Goal: Task Accomplishment & Management: Use online tool/utility

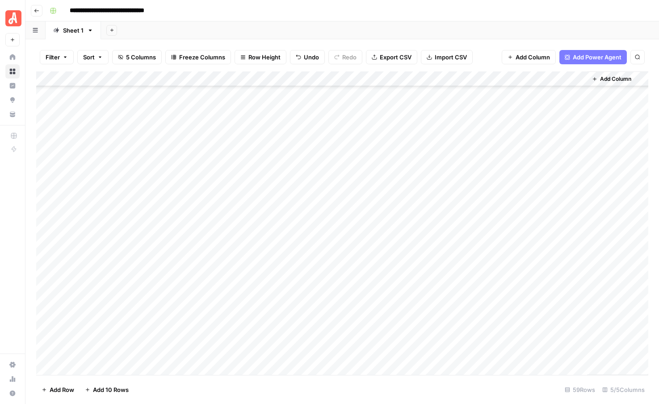
click at [358, 197] on div "Add Column" at bounding box center [342, 223] width 612 height 304
click at [366, 214] on div "Add Column" at bounding box center [342, 223] width 612 height 304
click at [364, 228] on div "Add Column" at bounding box center [342, 223] width 612 height 304
click at [361, 244] on div "Add Column" at bounding box center [342, 223] width 612 height 304
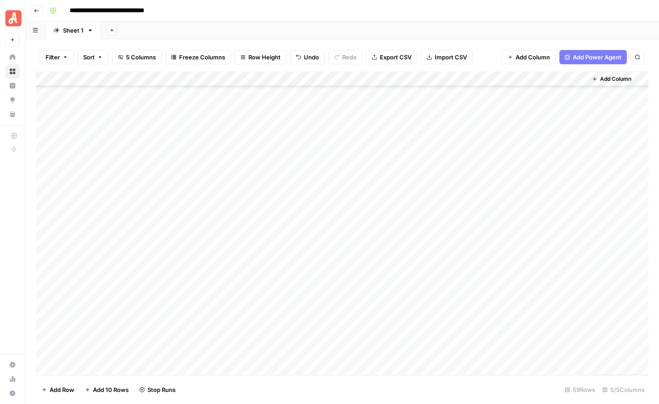
click at [361, 255] on div "Add Column" at bounding box center [342, 223] width 612 height 304
click at [365, 213] on div "Add Column" at bounding box center [342, 223] width 612 height 304
click at [417, 196] on div "Add Column" at bounding box center [342, 223] width 612 height 304
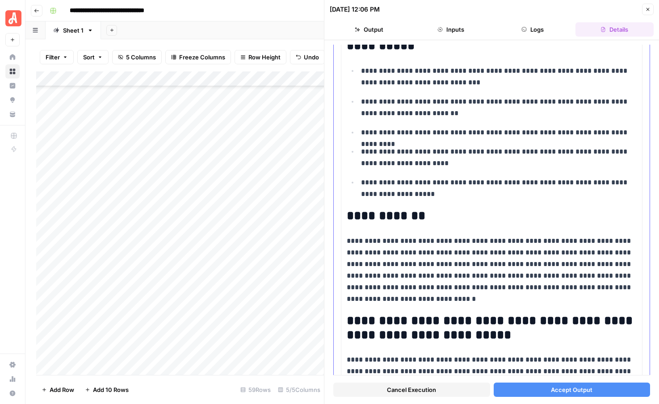
scroll to position [580, 0]
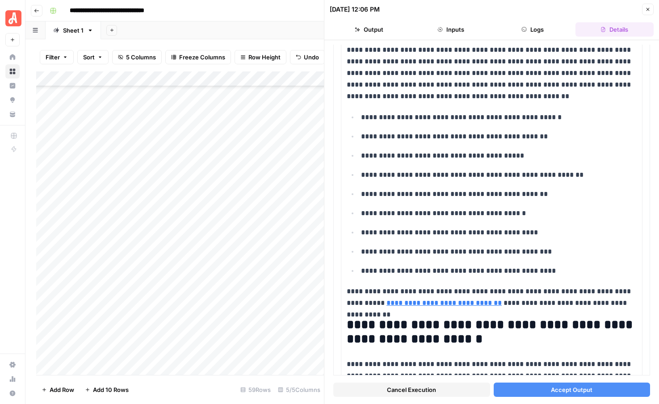
click at [544, 390] on button "Accept Output" at bounding box center [571, 390] width 157 height 14
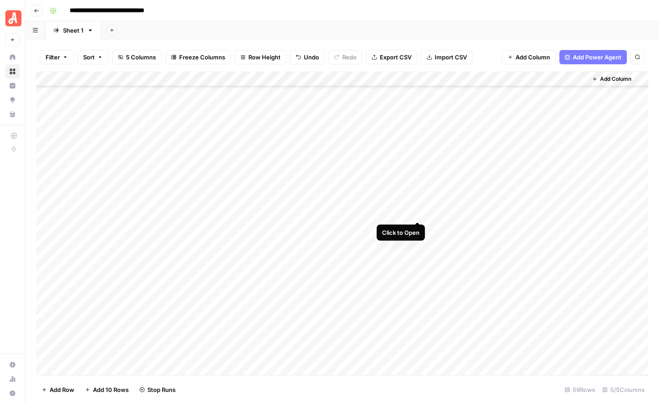
click at [415, 213] on div "Add Column" at bounding box center [342, 223] width 612 height 304
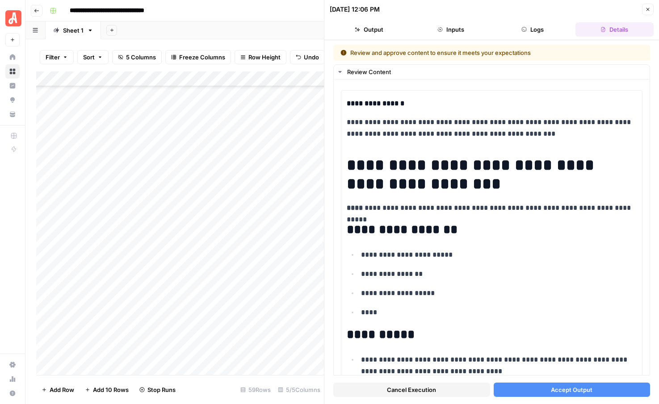
click at [518, 391] on button "Accept Output" at bounding box center [571, 390] width 157 height 14
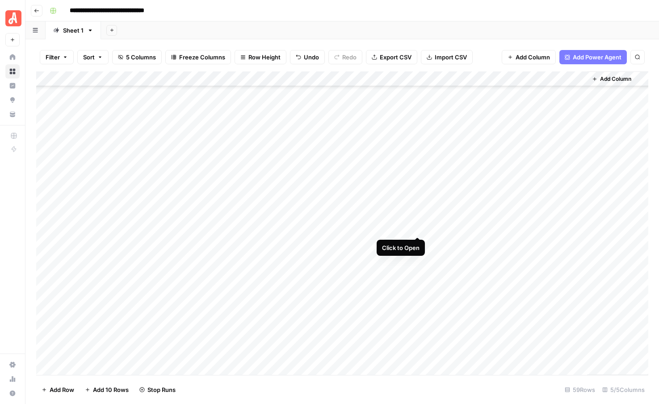
click at [417, 227] on div "Add Column" at bounding box center [342, 223] width 612 height 304
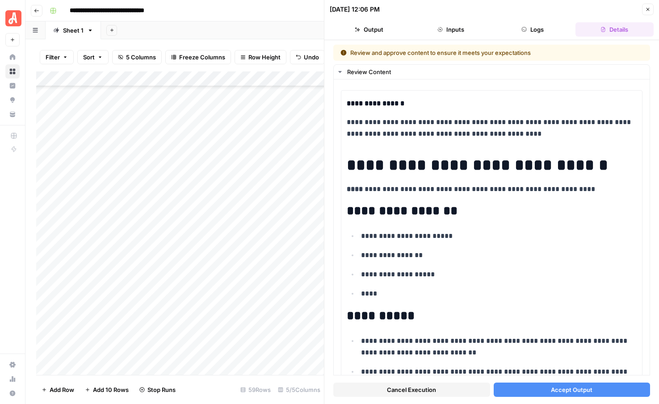
click at [554, 386] on span "Accept Output" at bounding box center [572, 389] width 42 height 9
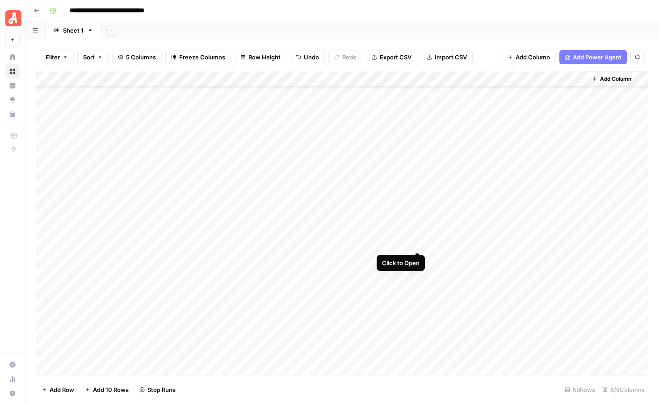
click at [417, 242] on div "Add Column" at bounding box center [342, 223] width 612 height 304
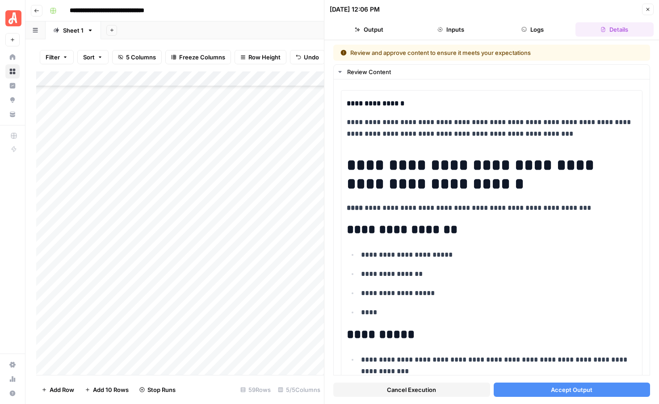
click at [530, 388] on button "Accept Output" at bounding box center [571, 390] width 157 height 14
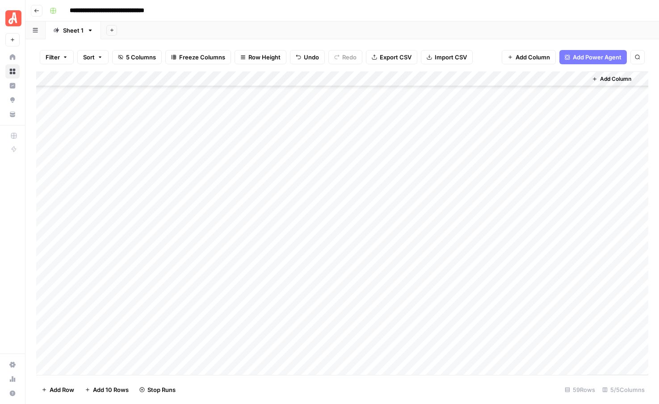
click at [417, 258] on div "Add Column" at bounding box center [342, 223] width 612 height 304
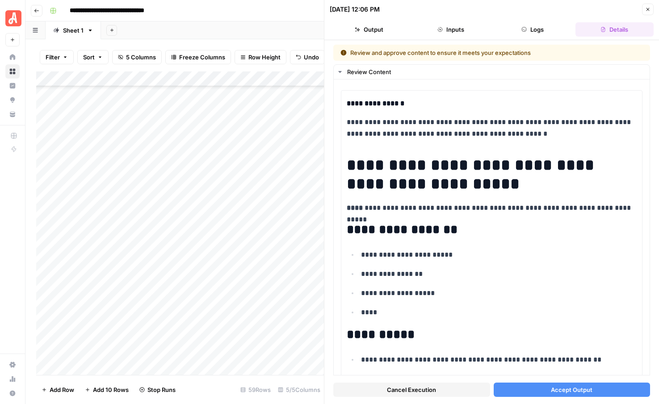
click at [540, 391] on button "Accept Output" at bounding box center [571, 390] width 157 height 14
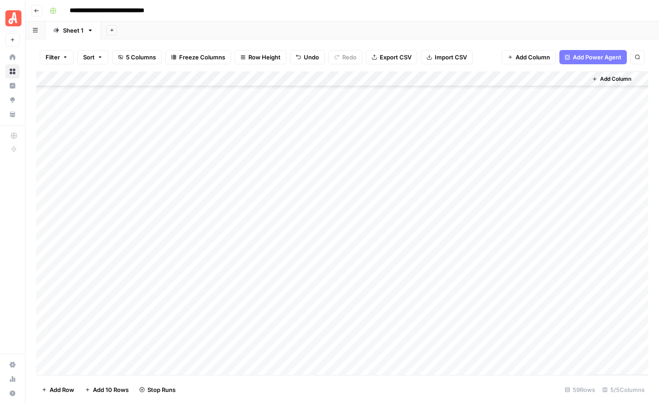
scroll to position [622, 0]
click at [365, 215] on div "Add Column" at bounding box center [342, 223] width 612 height 304
click at [363, 231] on div "Add Column" at bounding box center [342, 223] width 612 height 304
click at [363, 247] on div "Add Column" at bounding box center [342, 223] width 612 height 304
click at [362, 263] on div "Add Column" at bounding box center [342, 223] width 612 height 304
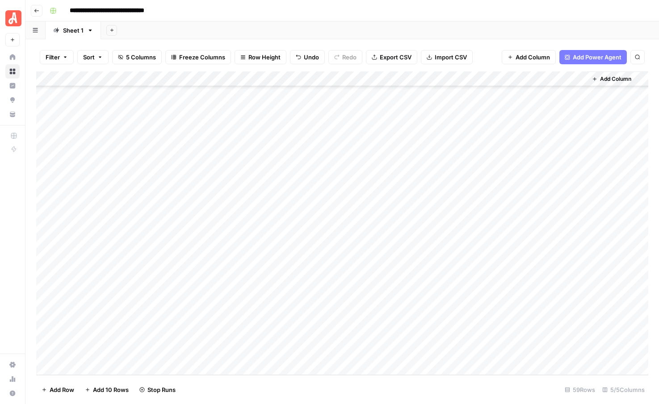
click at [361, 276] on div "Add Column" at bounding box center [342, 223] width 612 height 304
click at [366, 244] on div "Add Column" at bounding box center [342, 223] width 612 height 304
click at [418, 215] on div "Add Column" at bounding box center [342, 223] width 612 height 304
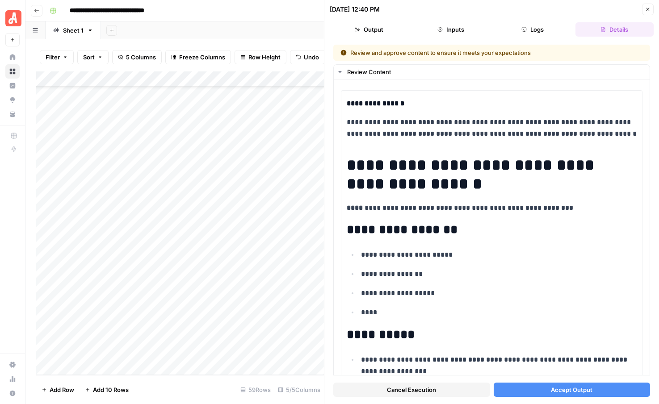
click at [540, 391] on button "Accept Output" at bounding box center [571, 390] width 157 height 14
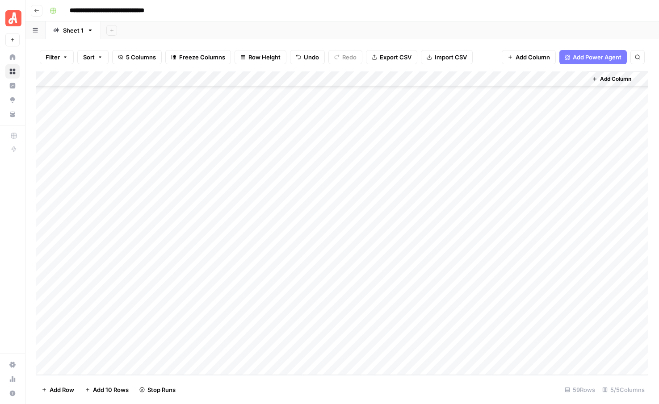
click at [414, 230] on div "Add Column" at bounding box center [342, 223] width 612 height 304
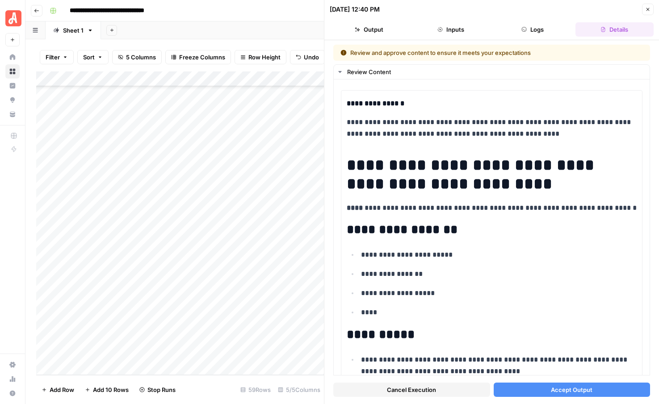
click at [521, 395] on button "Accept Output" at bounding box center [571, 390] width 157 height 14
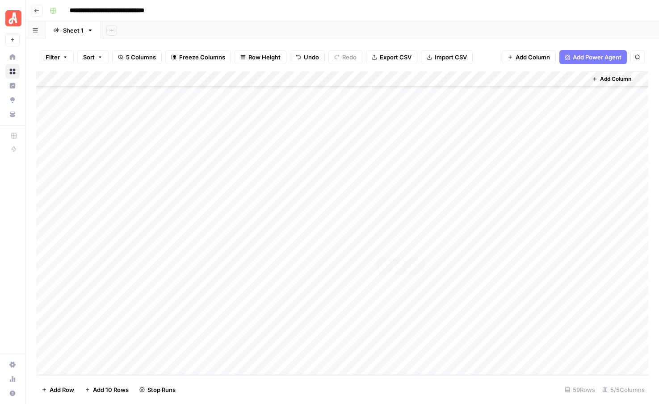
click at [416, 244] on div "Add Column" at bounding box center [342, 223] width 612 height 304
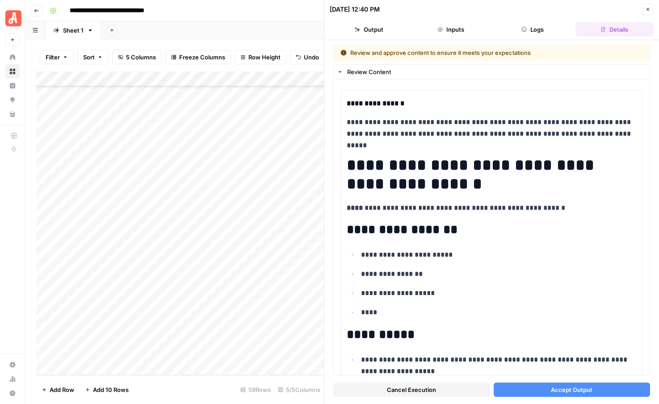
click at [547, 391] on button "Accept Output" at bounding box center [571, 390] width 157 height 14
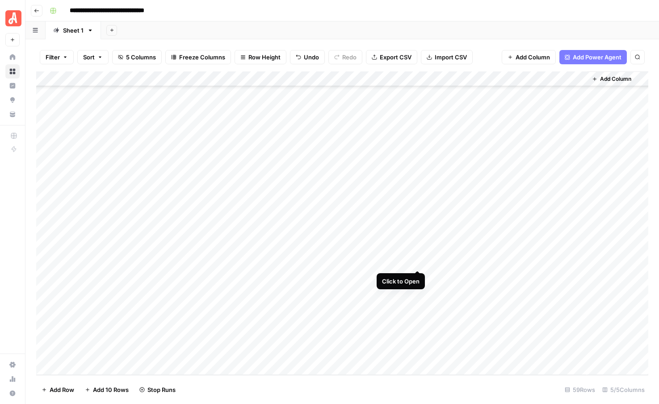
click at [417, 259] on div "Add Column" at bounding box center [342, 223] width 612 height 304
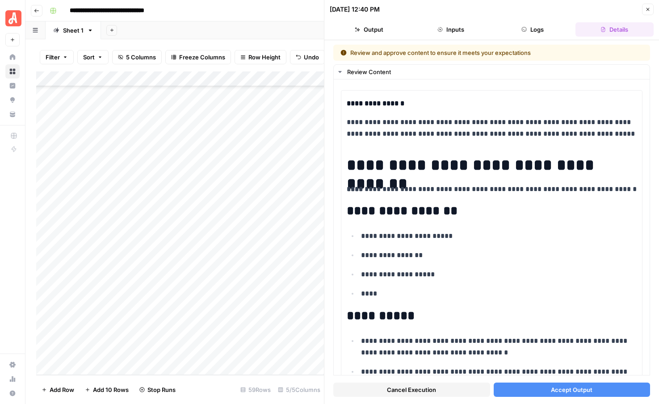
click at [552, 391] on span "Accept Output" at bounding box center [572, 389] width 42 height 9
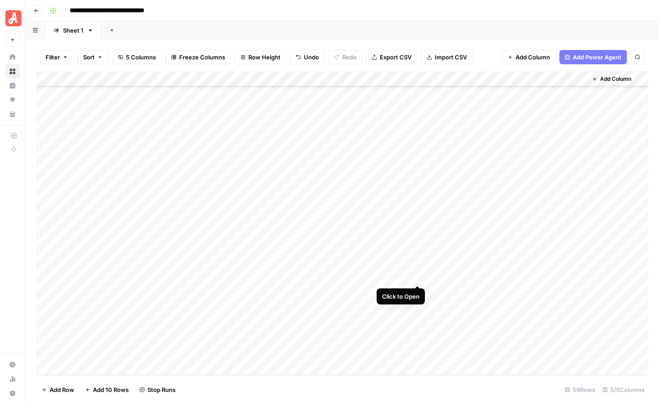
click at [416, 276] on div "Add Column" at bounding box center [342, 223] width 612 height 304
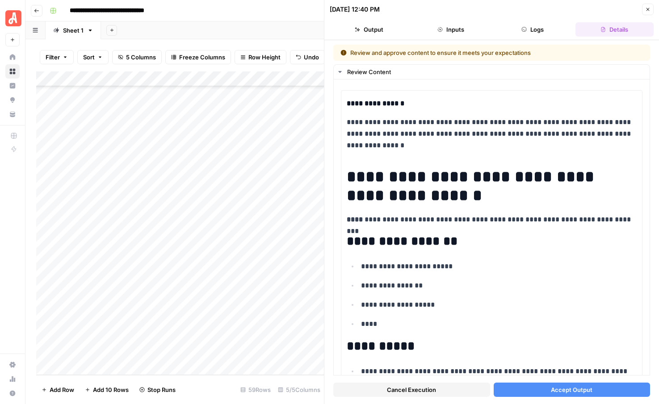
click at [553, 387] on span "Accept Output" at bounding box center [572, 389] width 42 height 9
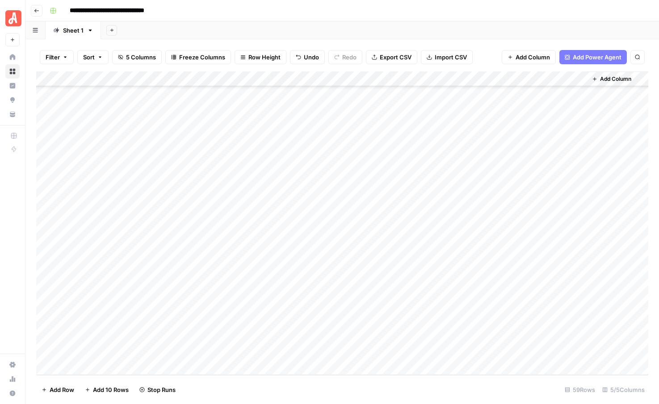
click at [364, 291] on div "Add Column" at bounding box center [342, 223] width 612 height 304
click at [364, 308] on div "Add Column" at bounding box center [342, 223] width 612 height 304
click at [363, 322] on div "Add Column" at bounding box center [342, 223] width 612 height 304
click at [363, 337] on div "Add Column" at bounding box center [342, 223] width 612 height 304
click at [363, 357] on div "Add Column" at bounding box center [342, 223] width 612 height 304
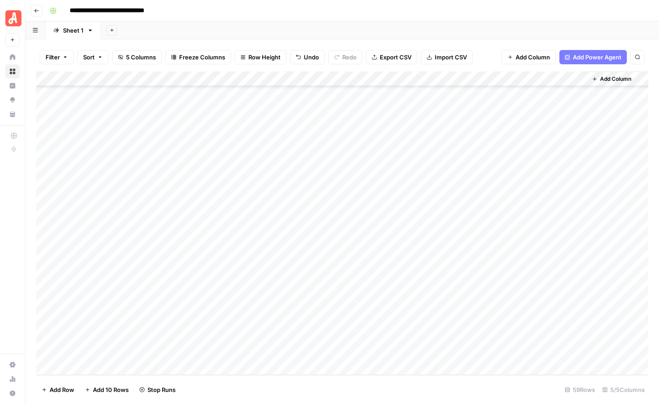
click at [362, 320] on div "Add Column" at bounding box center [342, 223] width 612 height 304
click at [360, 291] on div "Add Column" at bounding box center [342, 223] width 612 height 304
click at [416, 291] on div "Add Column" at bounding box center [342, 223] width 612 height 304
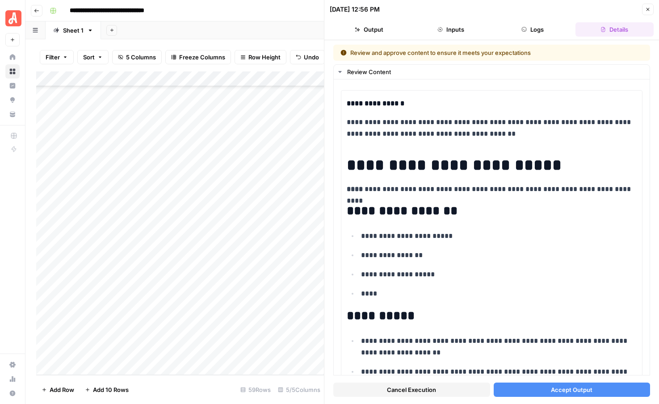
click at [546, 391] on button "Accept Output" at bounding box center [571, 390] width 157 height 14
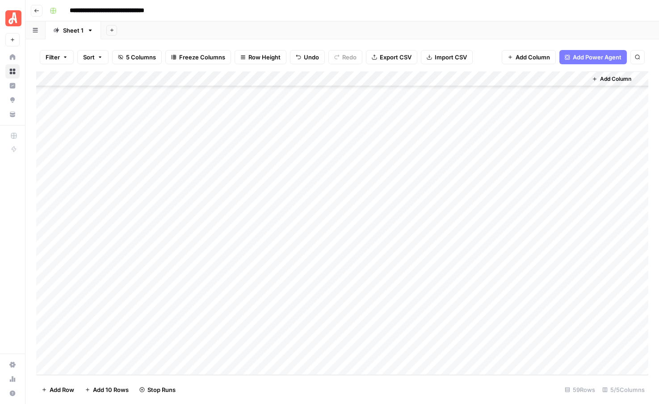
click at [415, 306] on div "Add Column" at bounding box center [342, 223] width 612 height 304
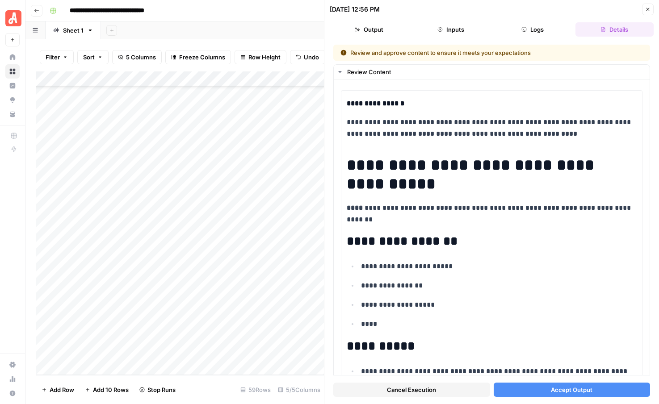
click at [545, 393] on button "Accept Output" at bounding box center [571, 390] width 157 height 14
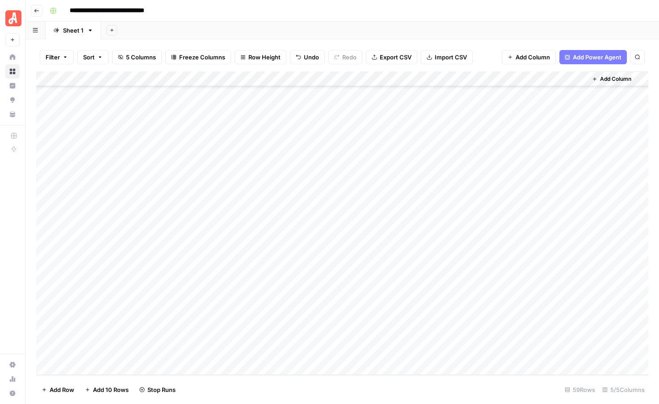
click at [419, 320] on div "Add Column" at bounding box center [342, 223] width 612 height 304
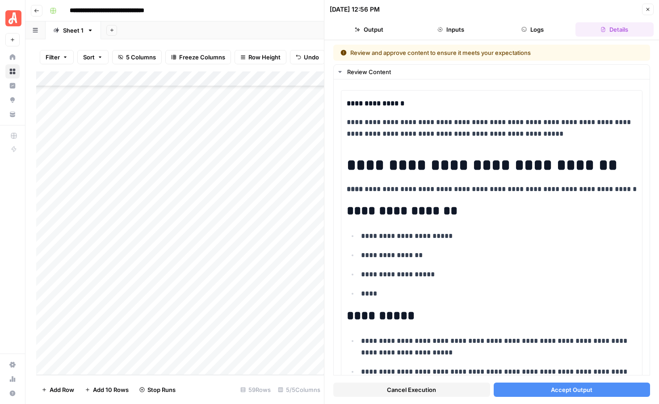
click at [556, 390] on span "Accept Output" at bounding box center [572, 389] width 42 height 9
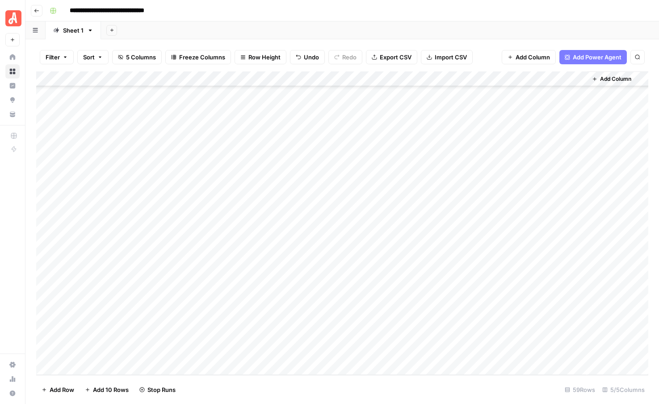
click at [418, 338] on div "Add Column" at bounding box center [342, 223] width 612 height 304
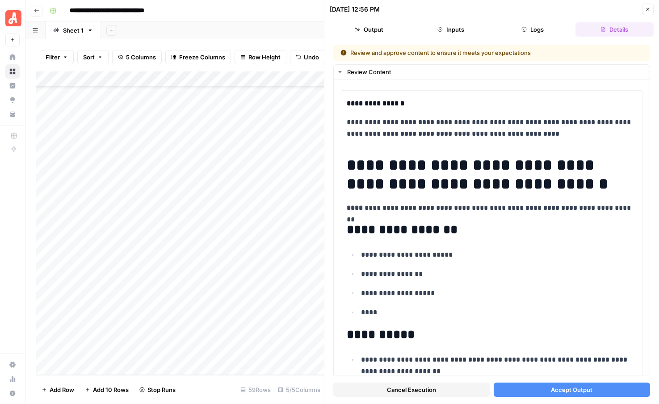
click at [563, 390] on span "Accept Output" at bounding box center [572, 389] width 42 height 9
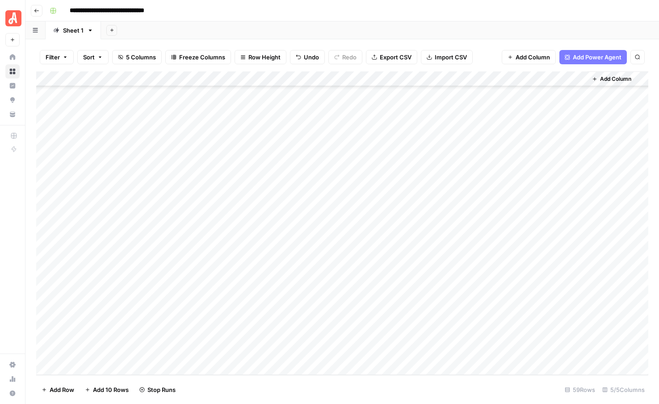
click at [417, 350] on div "Add Column" at bounding box center [342, 223] width 612 height 304
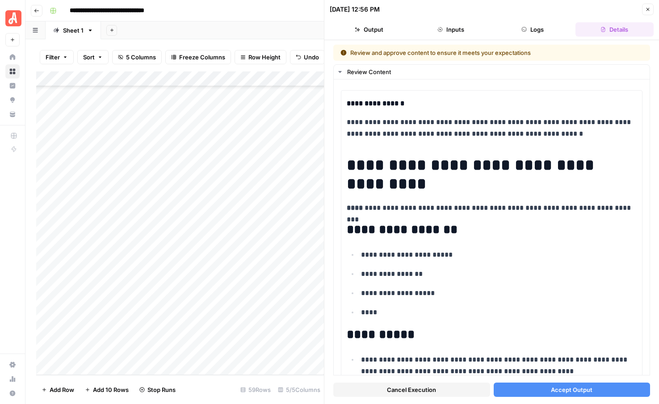
click at [546, 389] on button "Accept Output" at bounding box center [571, 390] width 157 height 14
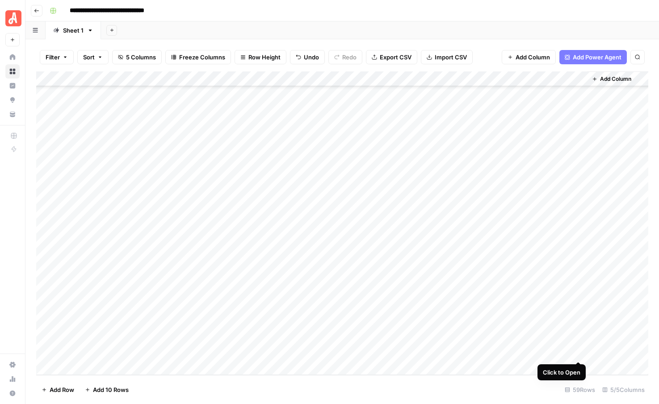
click at [577, 352] on div "Add Column" at bounding box center [342, 223] width 612 height 304
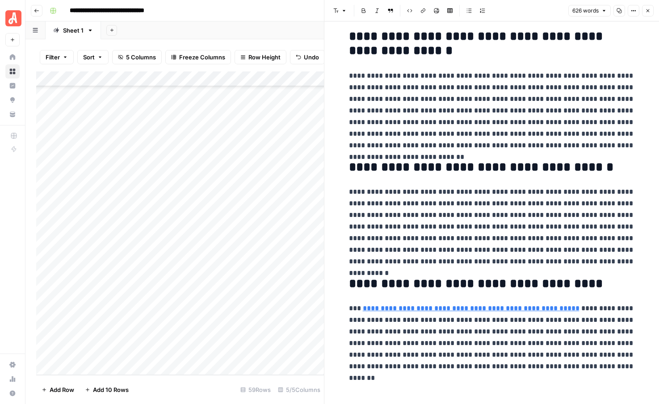
scroll to position [860, 0]
click at [644, 10] on button "Close" at bounding box center [648, 11] width 12 height 12
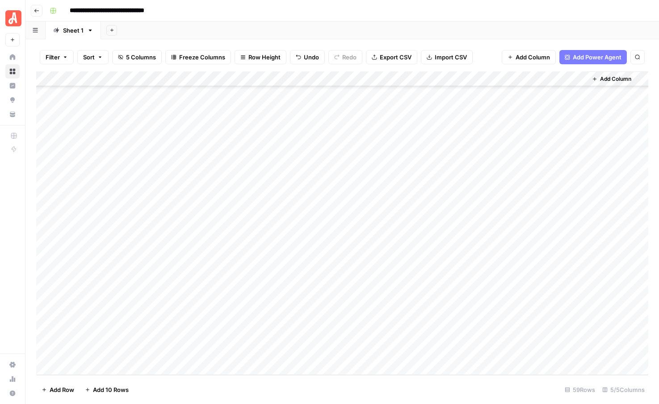
click at [578, 336] on div "Add Column" at bounding box center [342, 223] width 612 height 304
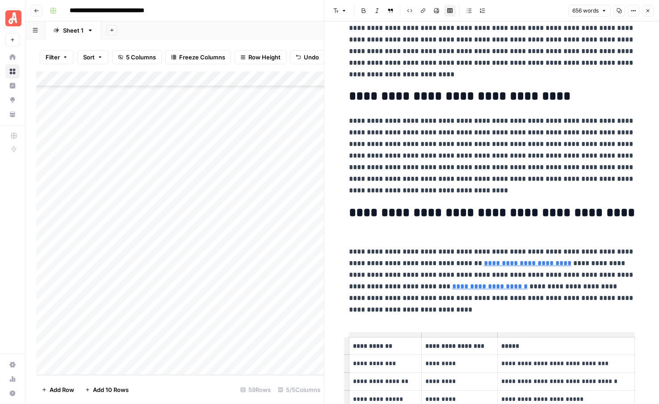
scroll to position [1006, 0]
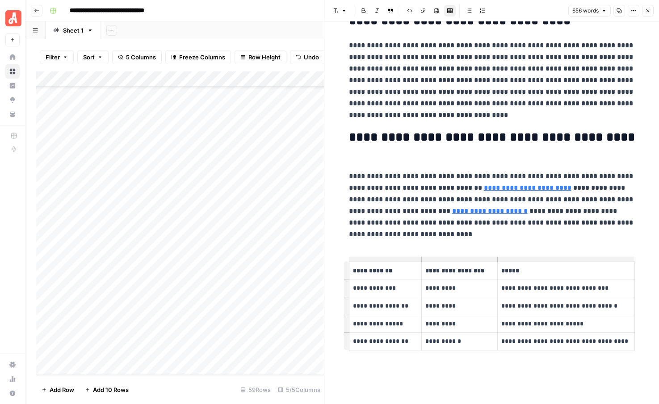
click at [648, 8] on icon "button" at bounding box center [647, 10] width 5 height 5
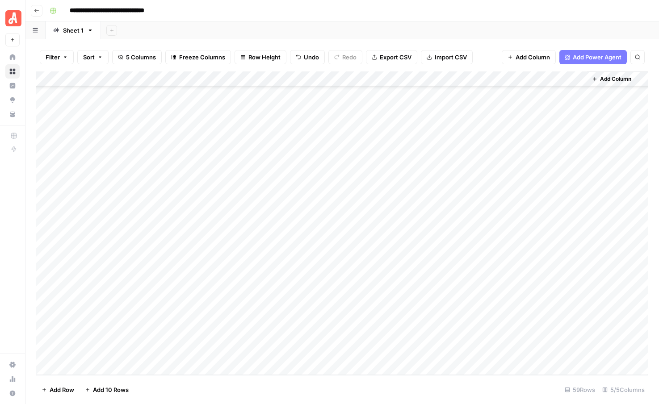
click at [576, 292] on div "Add Column" at bounding box center [342, 223] width 612 height 304
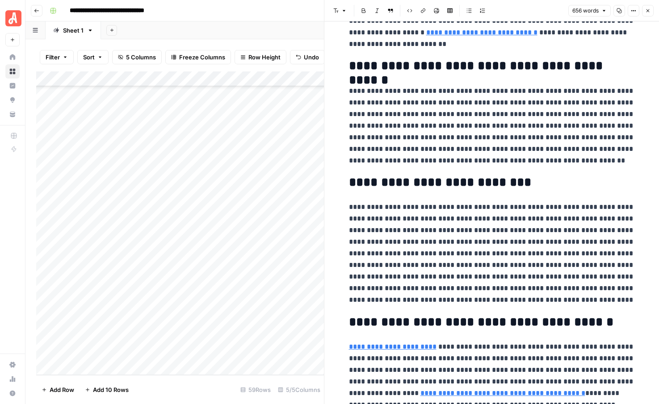
scroll to position [819, 0]
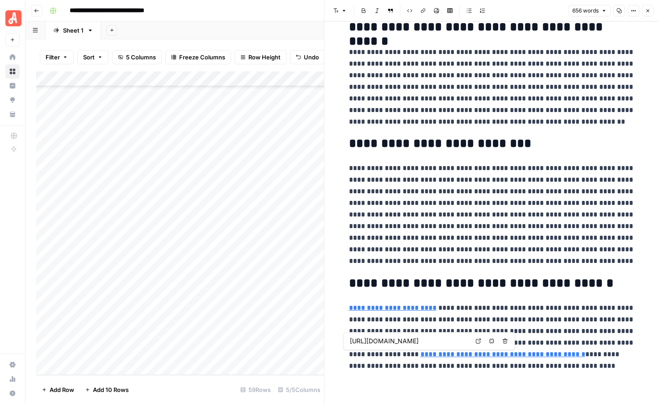
click at [425, 355] on link "**********" at bounding box center [502, 354] width 165 height 7
click at [454, 314] on p "**********" at bounding box center [492, 337] width 286 height 70
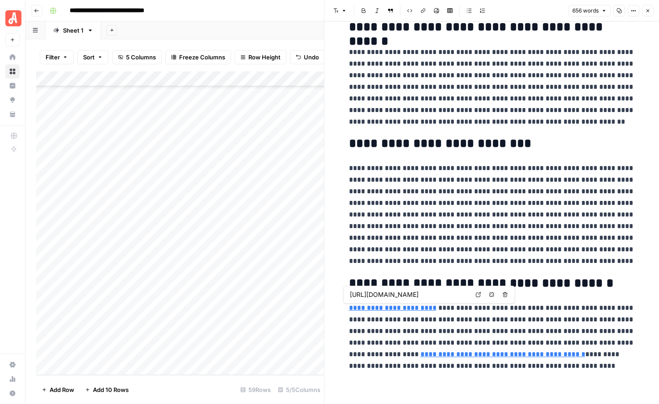
click at [527, 230] on p "**********" at bounding box center [492, 215] width 286 height 104
click at [648, 14] on button "Close" at bounding box center [648, 11] width 12 height 12
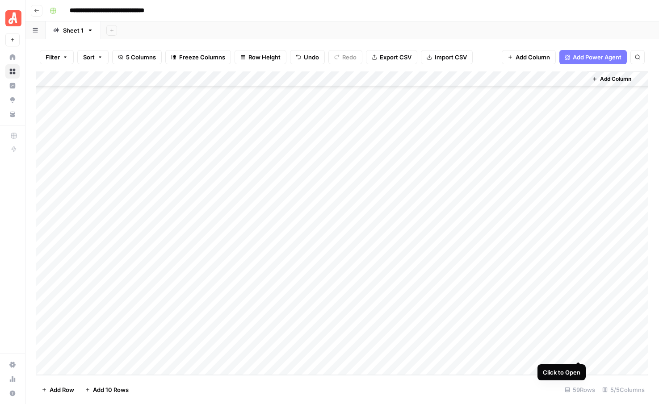
click at [578, 352] on div "Add Column" at bounding box center [342, 223] width 612 height 304
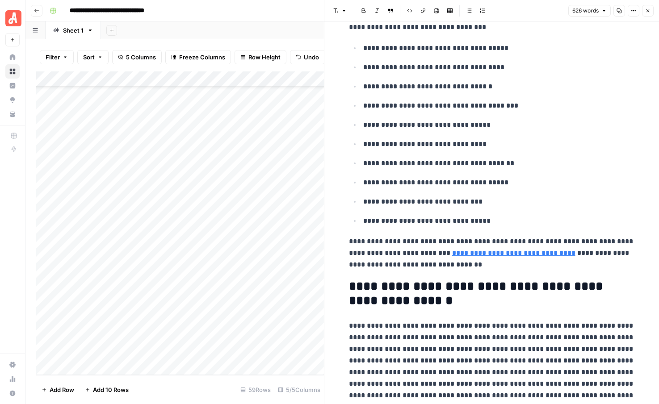
scroll to position [618, 0]
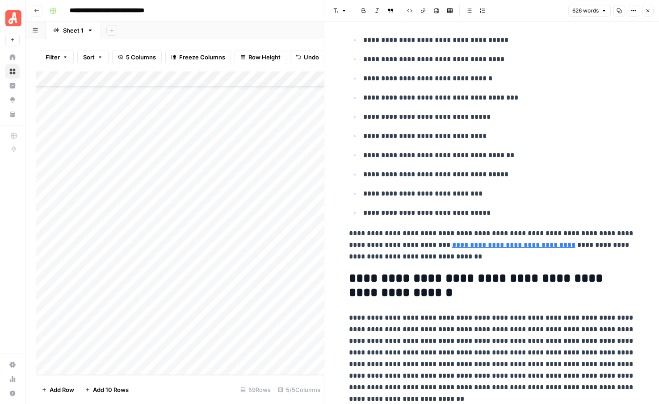
click at [463, 247] on link "**********" at bounding box center [513, 245] width 123 height 7
click at [493, 232] on input "[URL][DOMAIN_NAME]" at bounding box center [485, 231] width 119 height 9
click at [490, 260] on p "**********" at bounding box center [492, 245] width 286 height 35
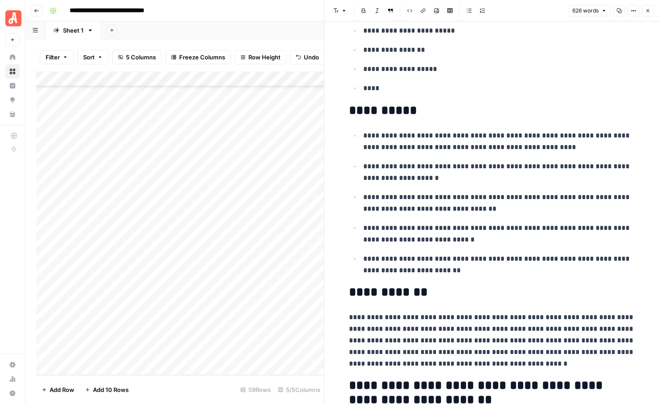
scroll to position [0, 0]
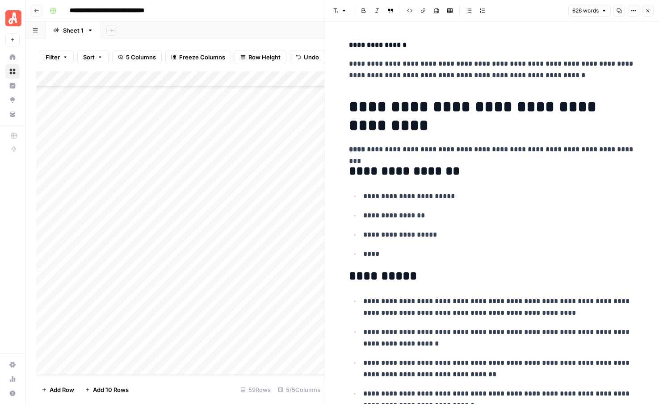
click at [650, 8] on button "Close" at bounding box center [648, 11] width 12 height 12
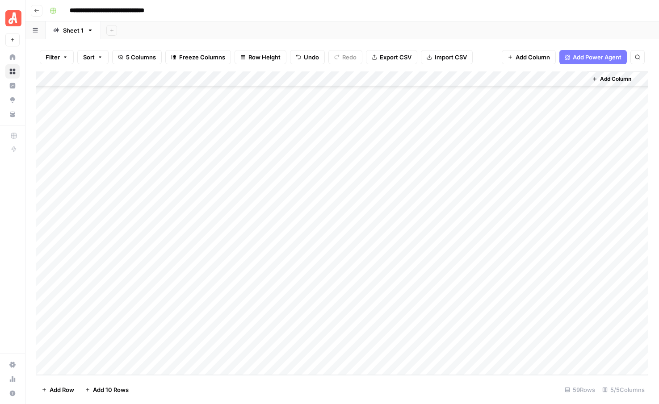
click at [211, 351] on div "Add Column" at bounding box center [342, 223] width 612 height 304
click at [191, 389] on footer "Add Row Add 10 Rows 59 Rows 5/5 Columns" at bounding box center [342, 389] width 612 height 29
click at [578, 336] on div "Add Column" at bounding box center [342, 223] width 612 height 304
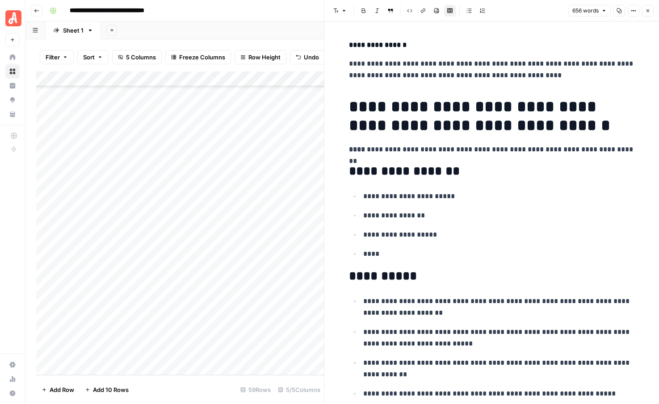
click at [651, 10] on button "Close" at bounding box center [648, 11] width 12 height 12
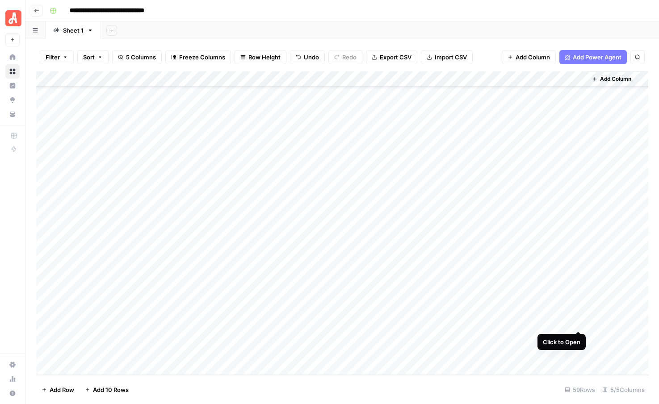
click at [577, 321] on div "Add Column" at bounding box center [342, 223] width 612 height 304
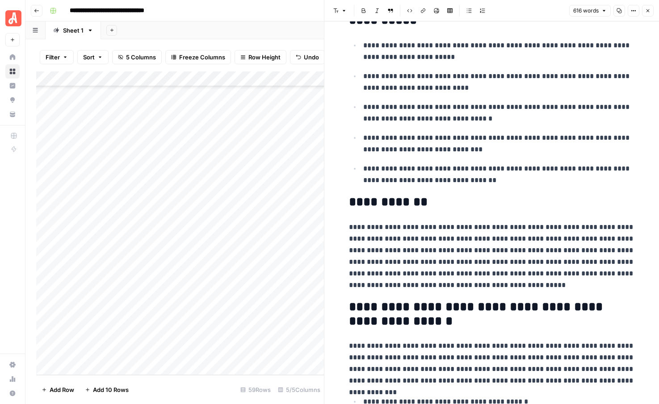
scroll to position [187, 0]
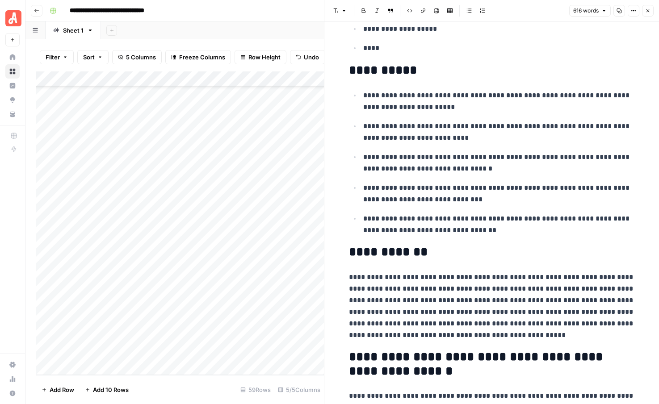
click at [647, 13] on icon "button" at bounding box center [647, 10] width 5 height 5
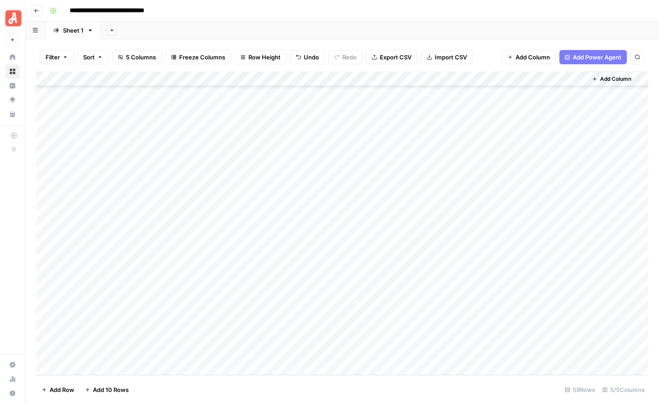
click at [242, 321] on div "Add Column" at bounding box center [342, 223] width 612 height 304
click at [577, 277] on div "Add Column" at bounding box center [342, 223] width 612 height 304
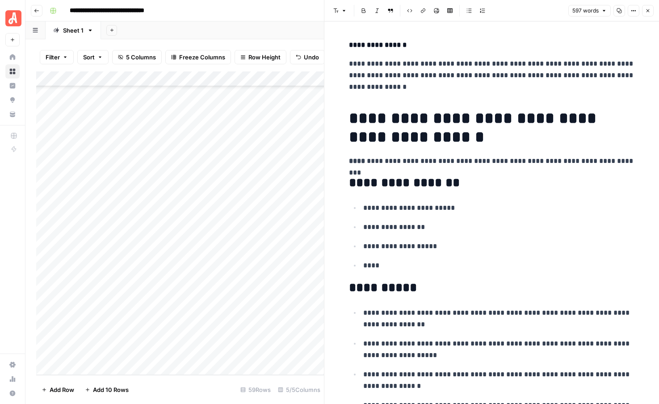
click at [648, 10] on icon "button" at bounding box center [647, 10] width 5 height 5
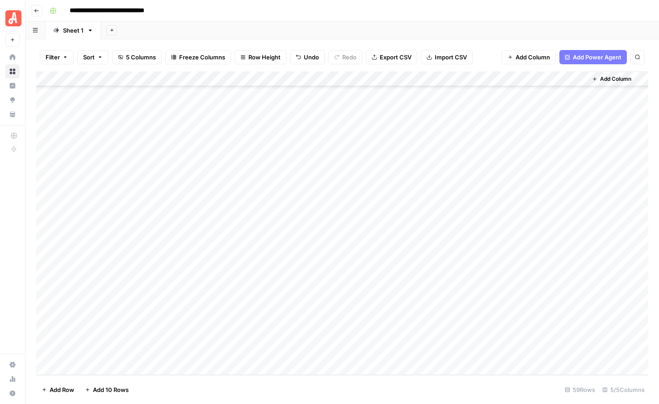
click at [205, 276] on div "Add Column" at bounding box center [342, 223] width 612 height 304
click at [579, 260] on div "Add Column" at bounding box center [342, 223] width 612 height 304
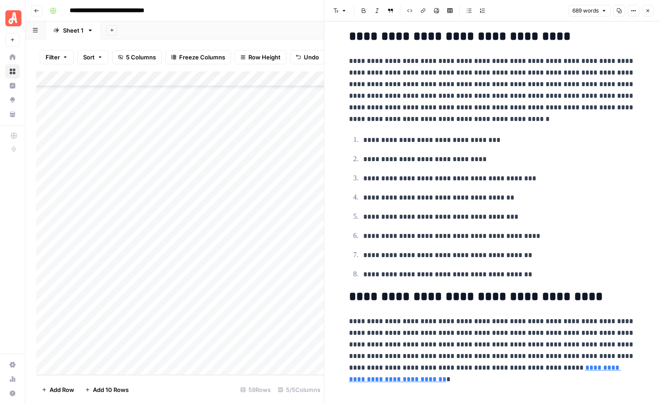
scroll to position [985, 0]
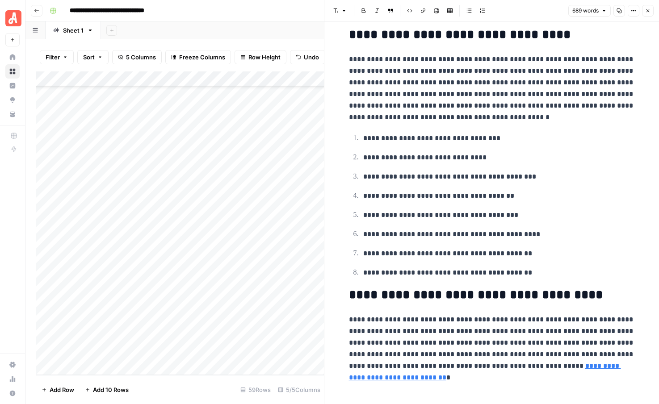
click at [647, 12] on icon "button" at bounding box center [647, 10] width 5 height 5
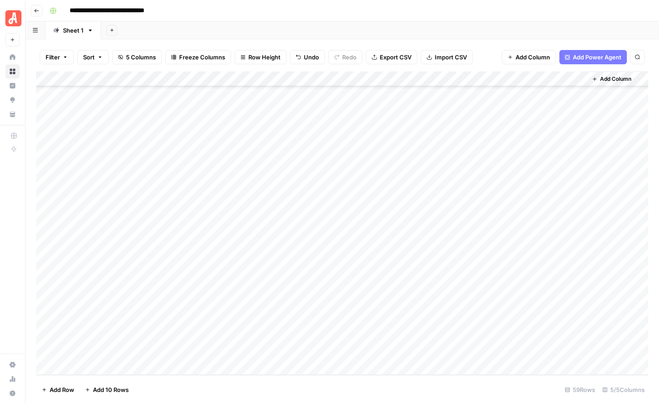
click at [208, 261] on div "Add Column" at bounding box center [342, 223] width 612 height 304
click at [194, 33] on div "Add Sheet" at bounding box center [380, 30] width 558 height 18
click at [192, 178] on div "Add Column" at bounding box center [342, 223] width 612 height 304
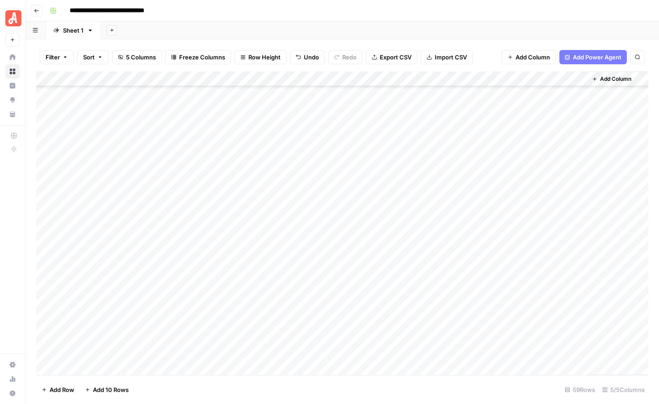
click at [192, 178] on div "Add Column" at bounding box center [342, 223] width 612 height 304
click at [320, 29] on div "Add Sheet" at bounding box center [380, 30] width 558 height 18
